Goal: Task Accomplishment & Management: Manage account settings

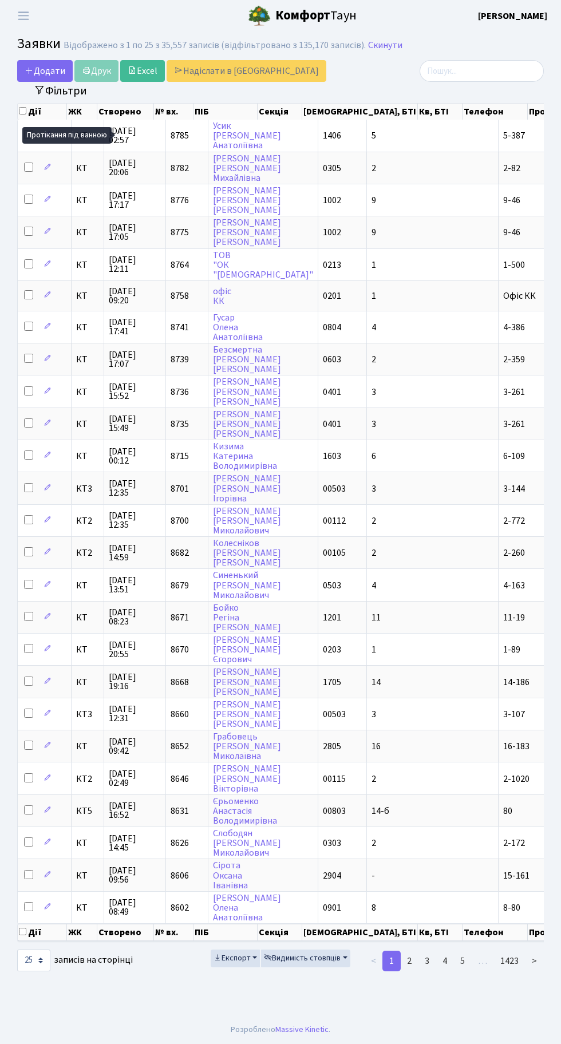
select select "25"
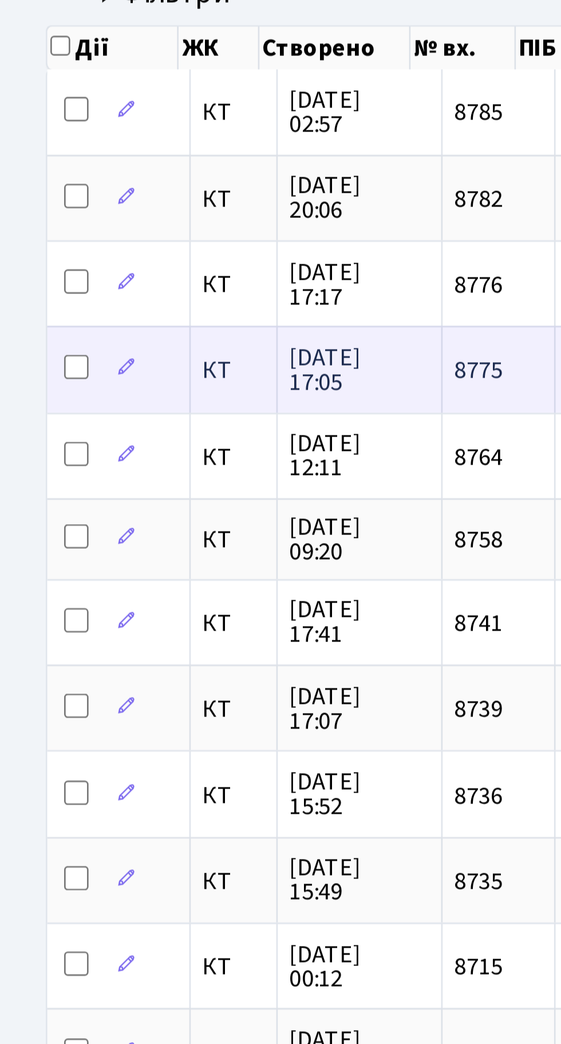
click at [27, 228] on input "checkbox" at bounding box center [28, 231] width 9 height 9
checkbox input "true"
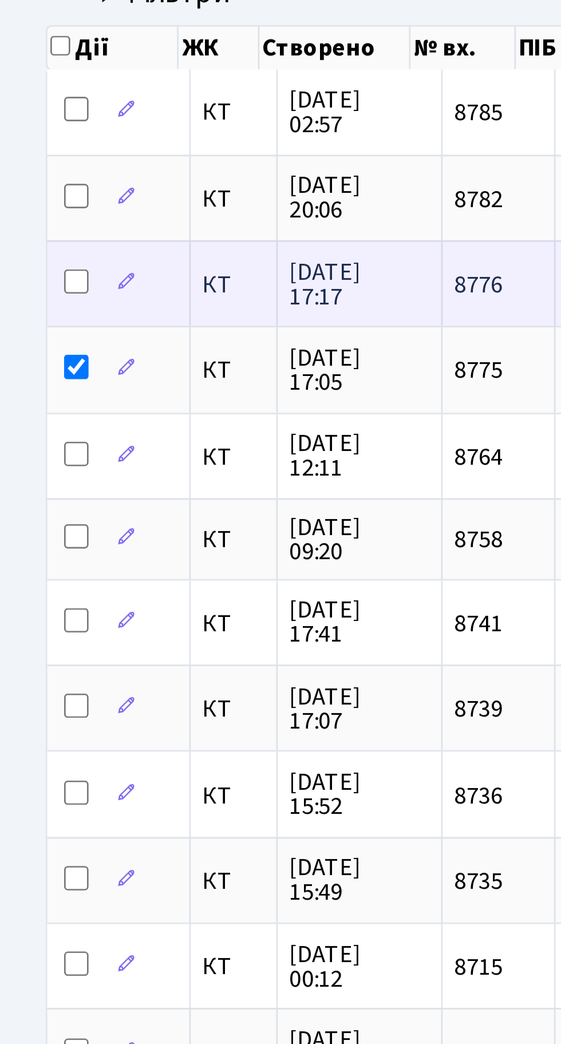
click at [26, 197] on input "checkbox" at bounding box center [28, 199] width 9 height 9
checkbox input "true"
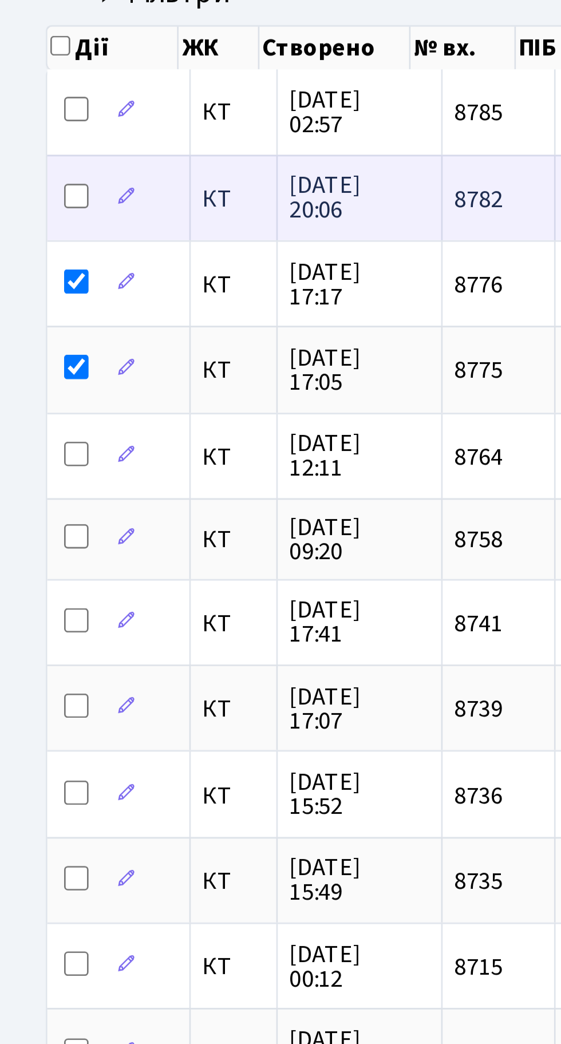
click at [25, 163] on input "checkbox" at bounding box center [28, 167] width 9 height 9
checkbox input "true"
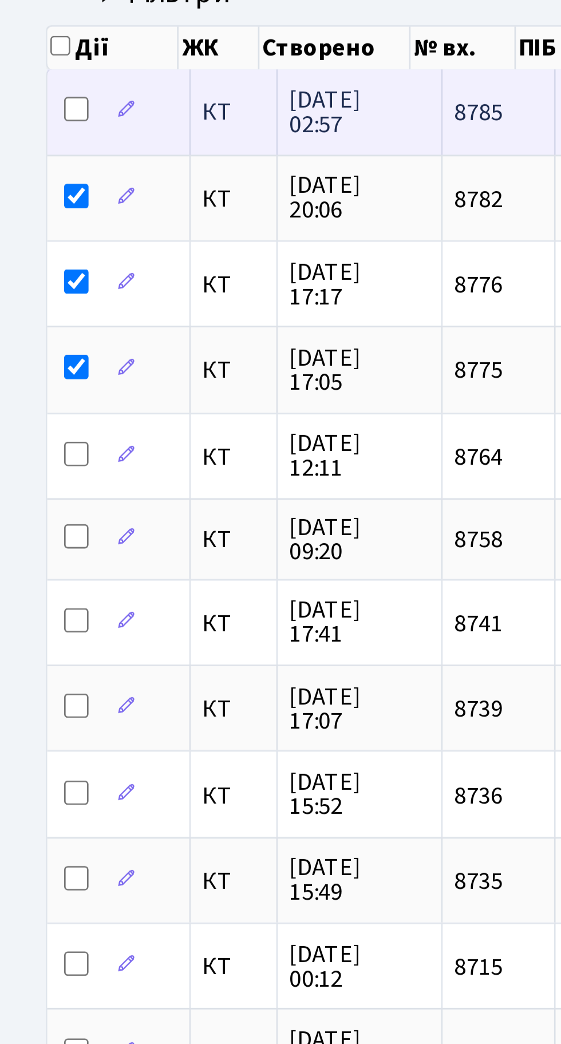
click at [25, 133] on input "checkbox" at bounding box center [28, 134] width 9 height 9
checkbox input "true"
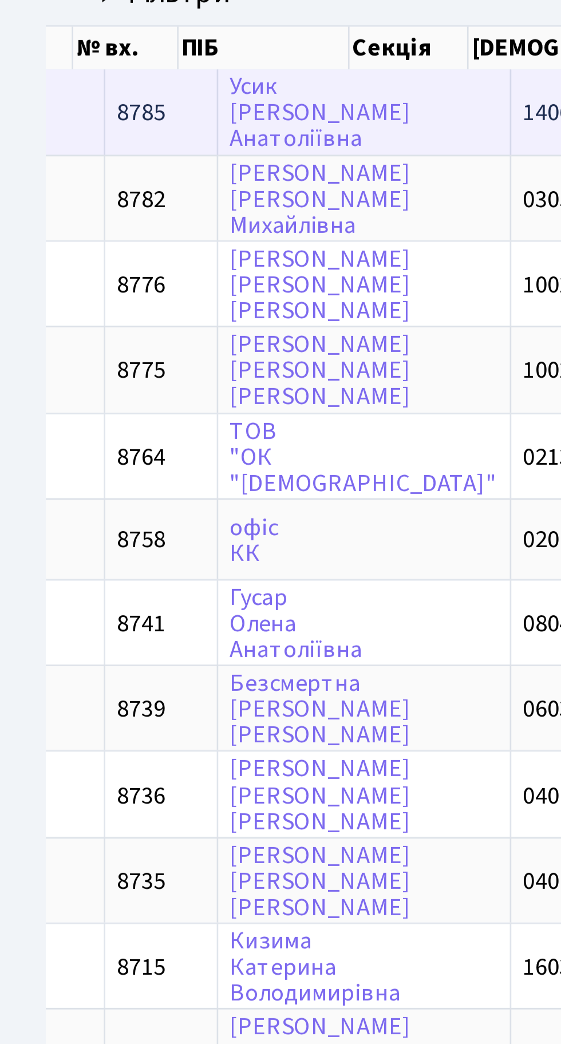
scroll to position [0, 160]
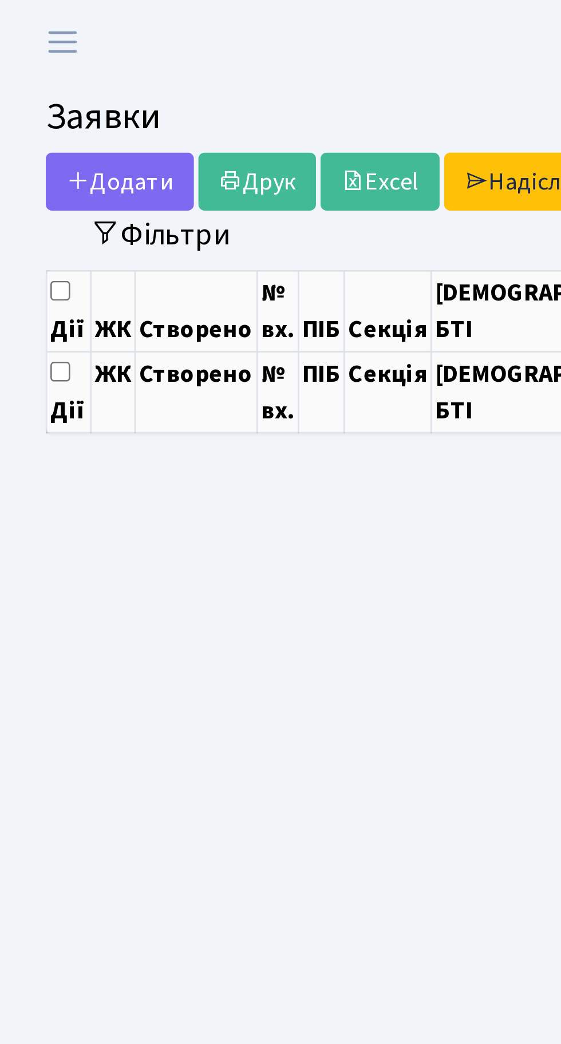
select select "25"
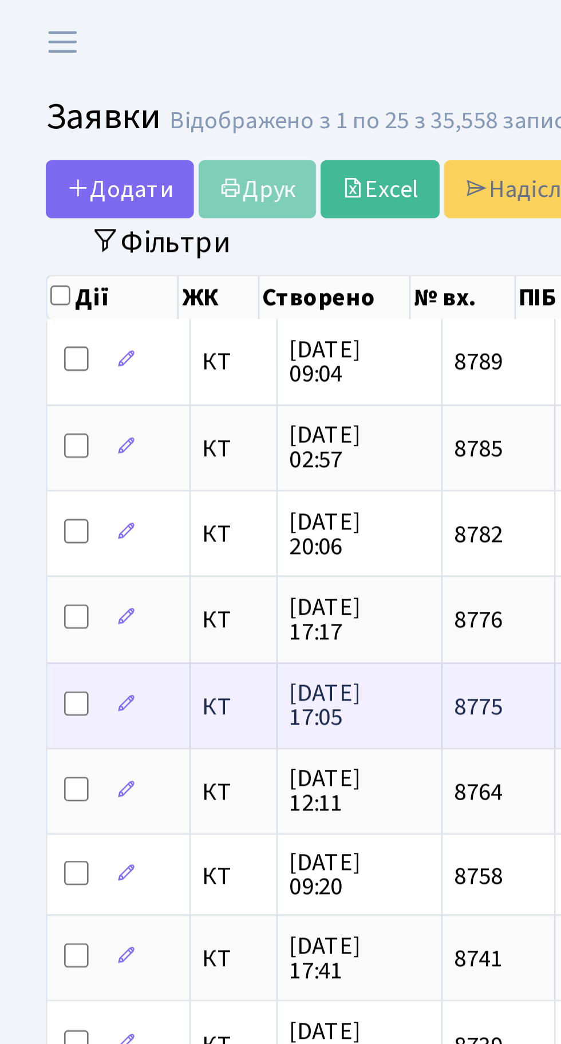
click at [20, 260] on td at bounding box center [45, 264] width 54 height 32
click at [28, 259] on input "checkbox" at bounding box center [28, 263] width 9 height 9
checkbox input "true"
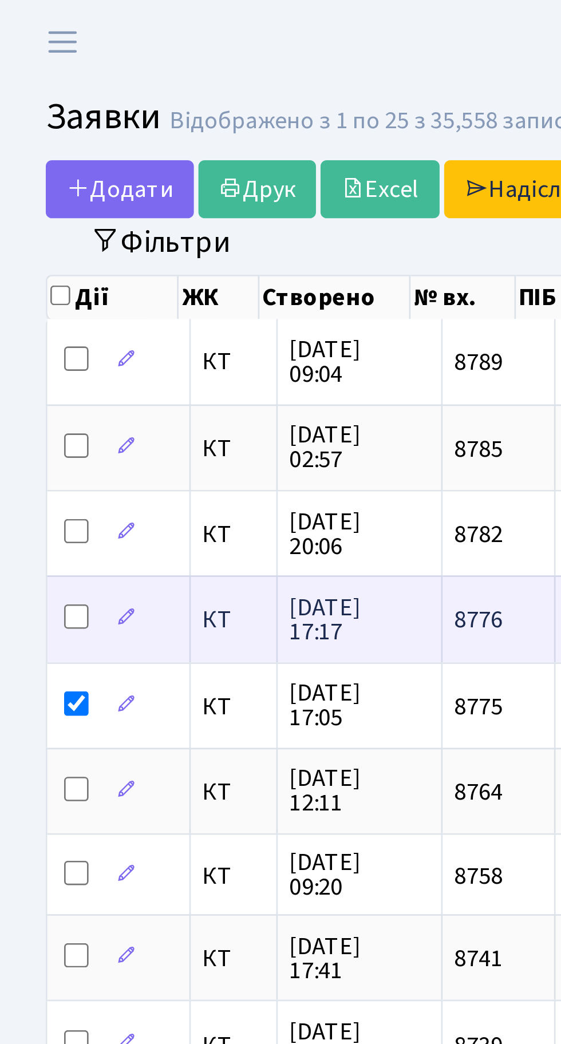
click at [26, 228] on input "checkbox" at bounding box center [28, 231] width 9 height 9
checkbox input "true"
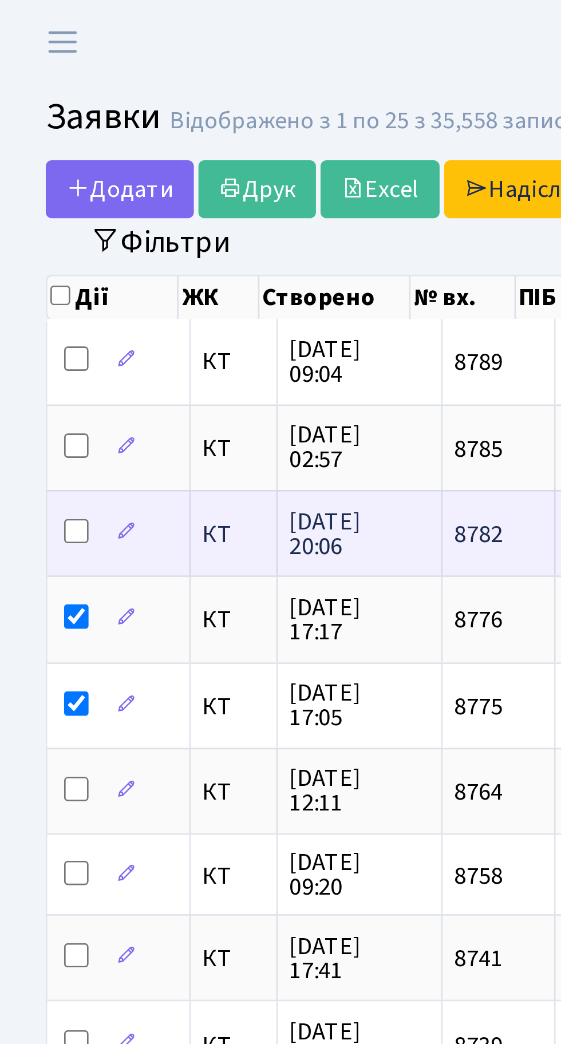
click at [26, 197] on input "checkbox" at bounding box center [28, 199] width 9 height 9
checkbox input "true"
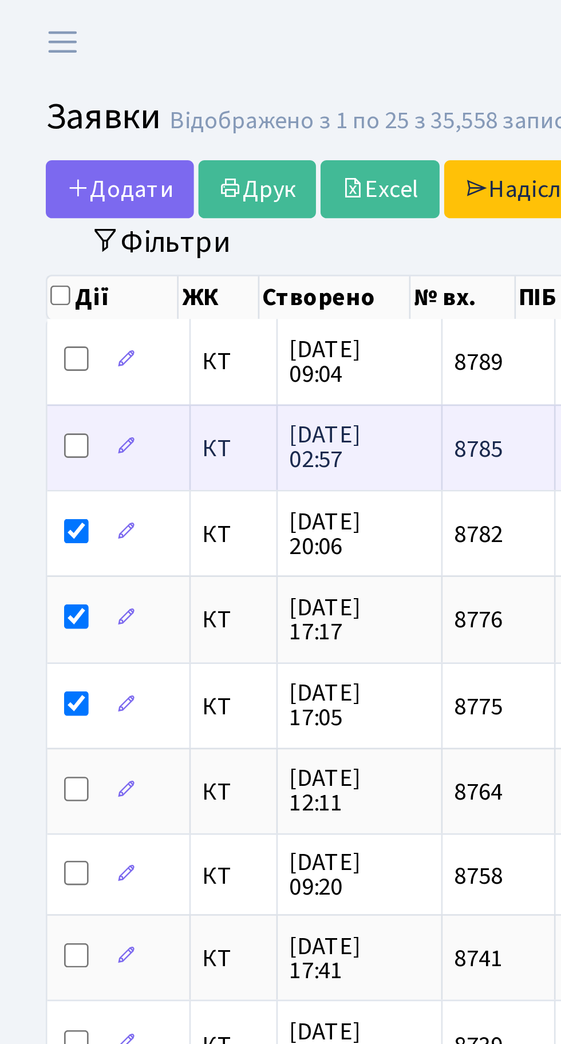
click at [26, 163] on input "checkbox" at bounding box center [28, 167] width 9 height 9
checkbox input "true"
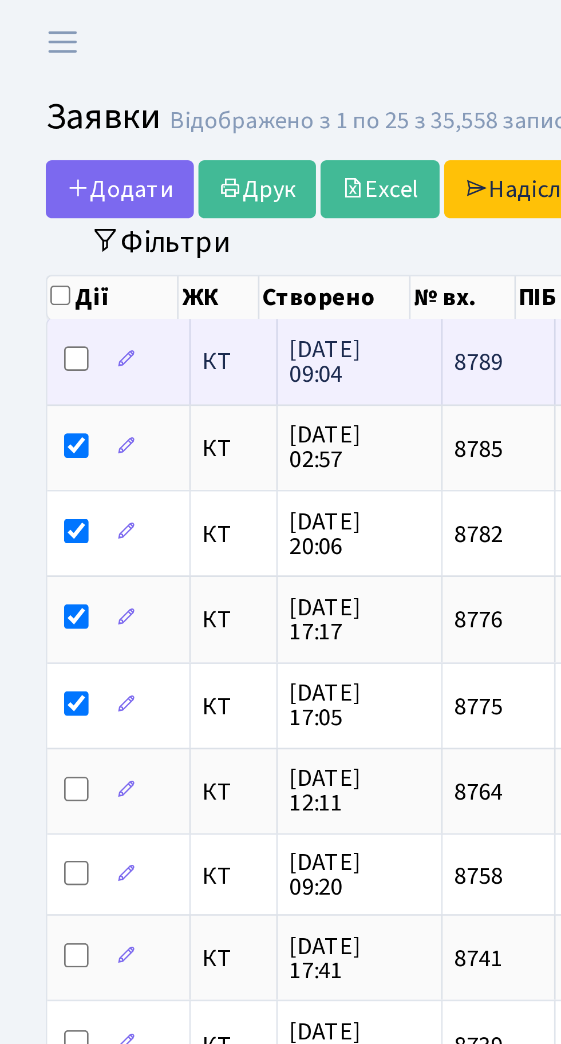
click at [26, 131] on input "checkbox" at bounding box center [28, 134] width 9 height 9
checkbox input "true"
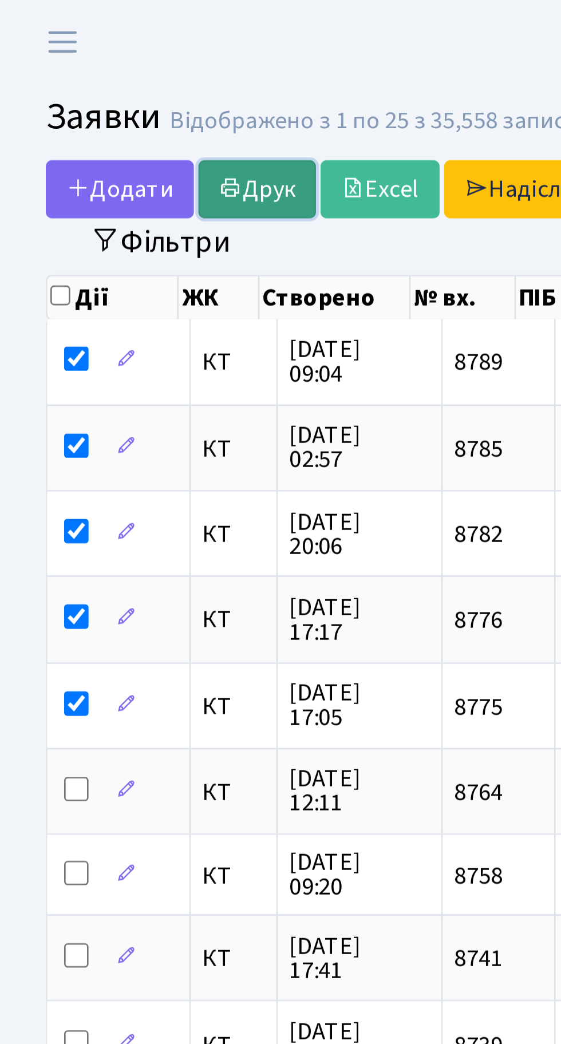
click at [95, 65] on link "Друк" at bounding box center [96, 71] width 44 height 22
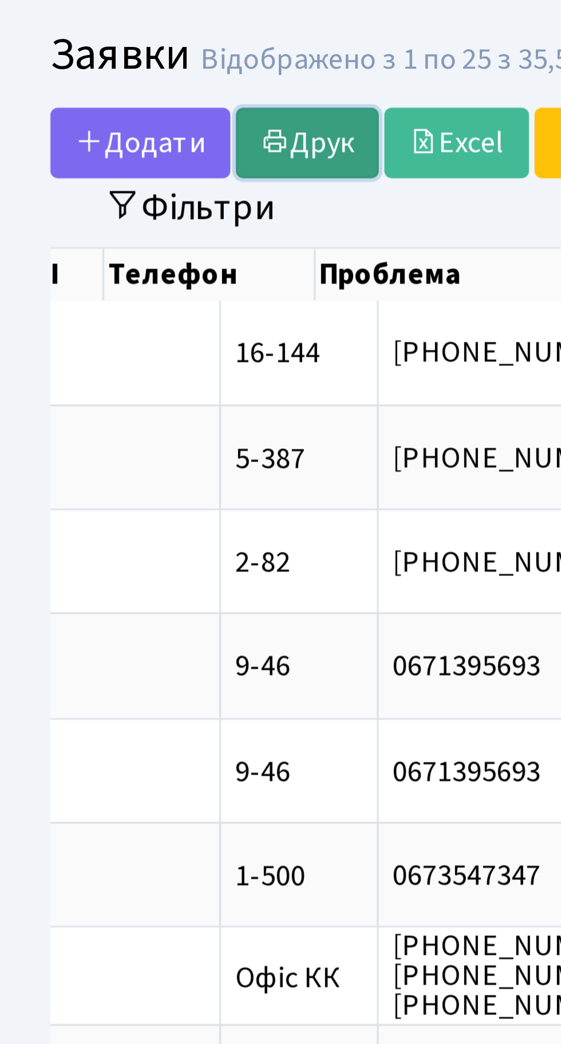
scroll to position [0, 429]
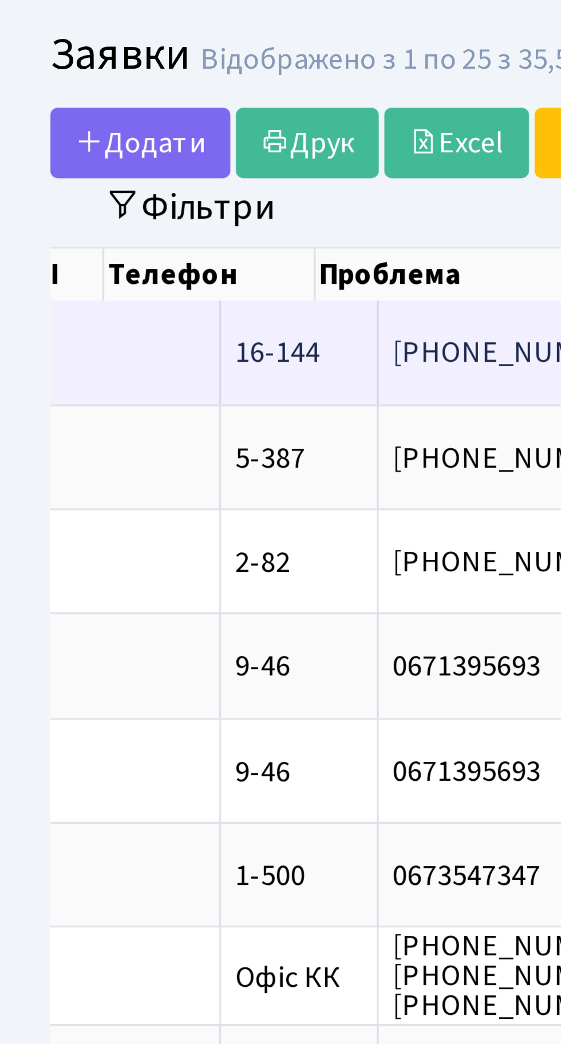
click at [210, 137] on span "прочистка канал[...]" at bounding box center [250, 135] width 80 height 13
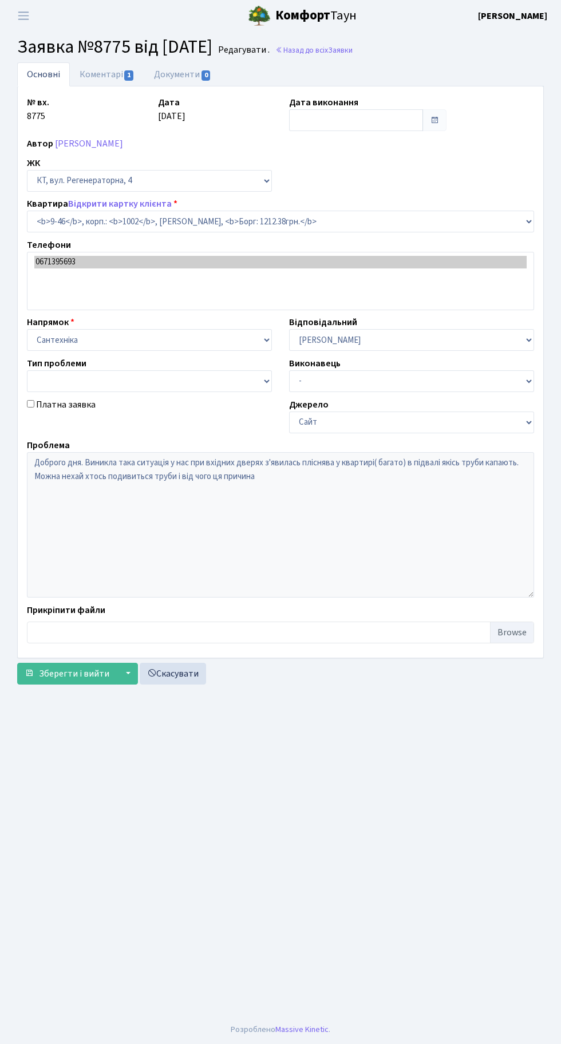
select select "6500"
click at [76, 705] on main "Admin Заявки Редагувати Заявка №8775 від 07.10.2025 Редагувати . Назад до всіх …" at bounding box center [280, 523] width 561 height 984
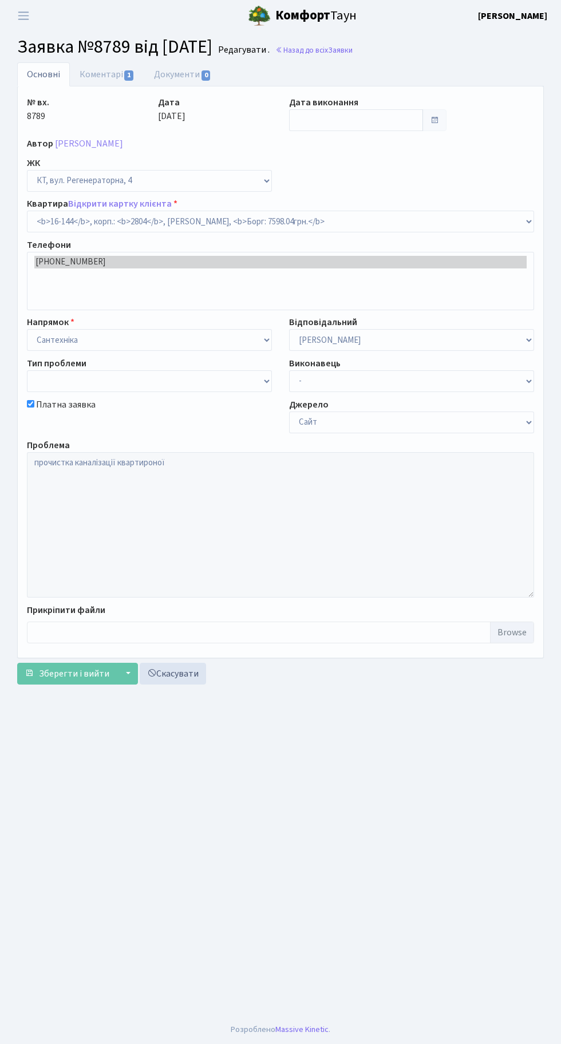
select select "8705"
checkbox input "true"
